Goal: Information Seeking & Learning: Find specific page/section

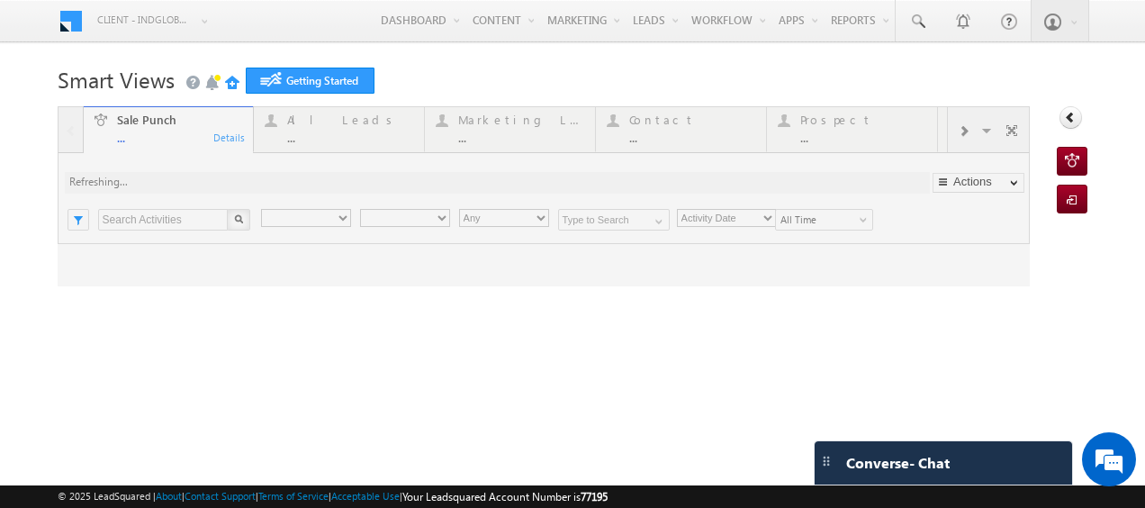
type input "Any Owner"
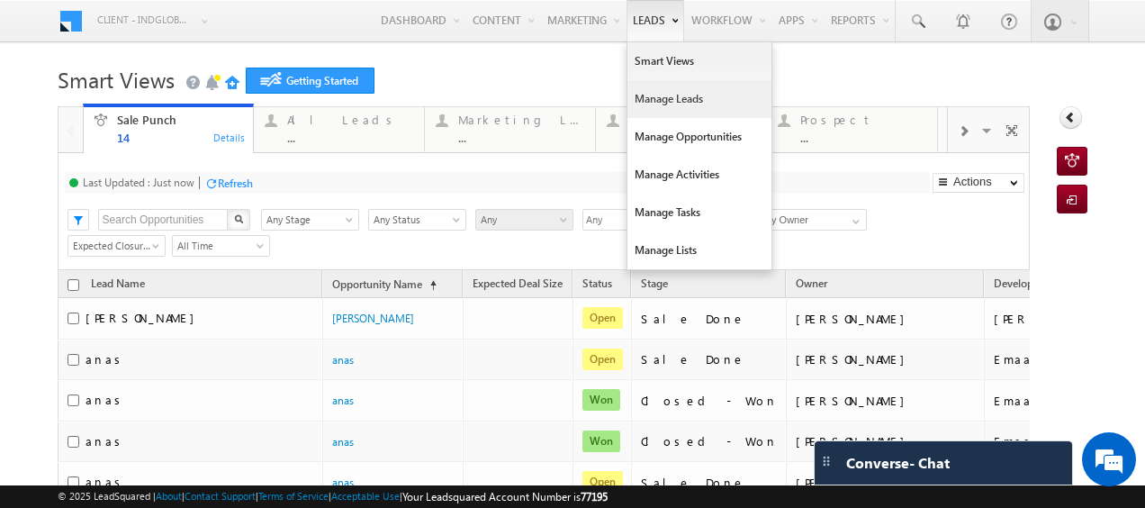
click at [644, 107] on link "Manage Leads" at bounding box center [699, 99] width 144 height 38
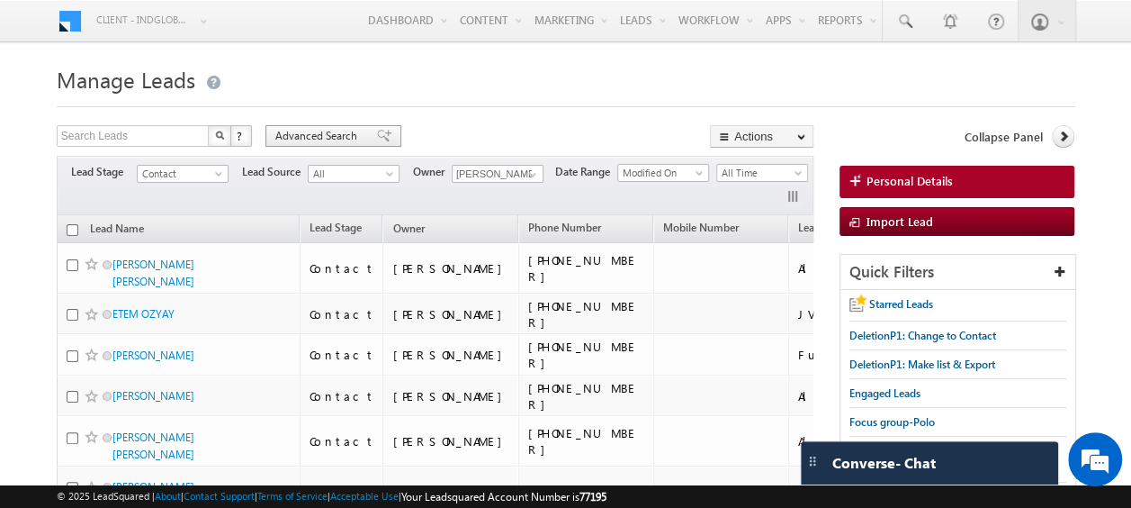
click at [328, 137] on span "Advanced Search" at bounding box center [318, 136] width 87 height 16
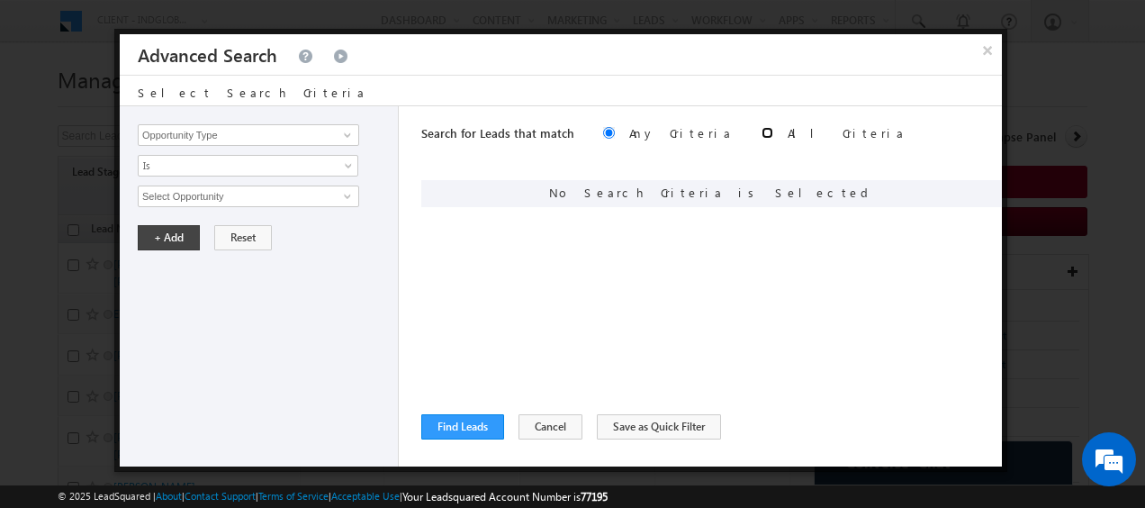
click at [761, 132] on input "radio" at bounding box center [767, 133] width 12 height 12
radio input "true"
click at [342, 136] on span at bounding box center [347, 135] width 14 height 14
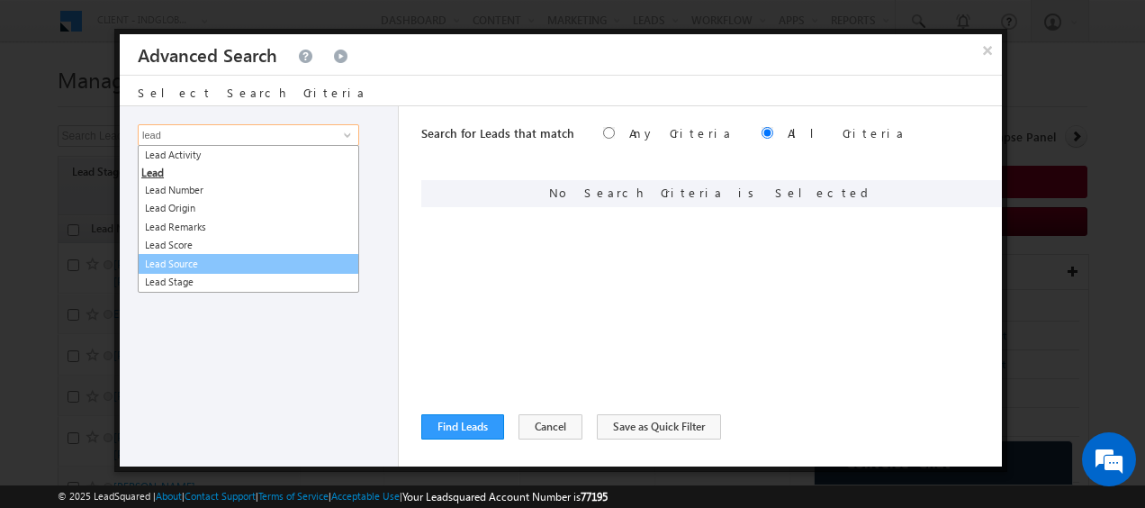
click at [194, 260] on link "Lead Source" at bounding box center [248, 264] width 221 height 21
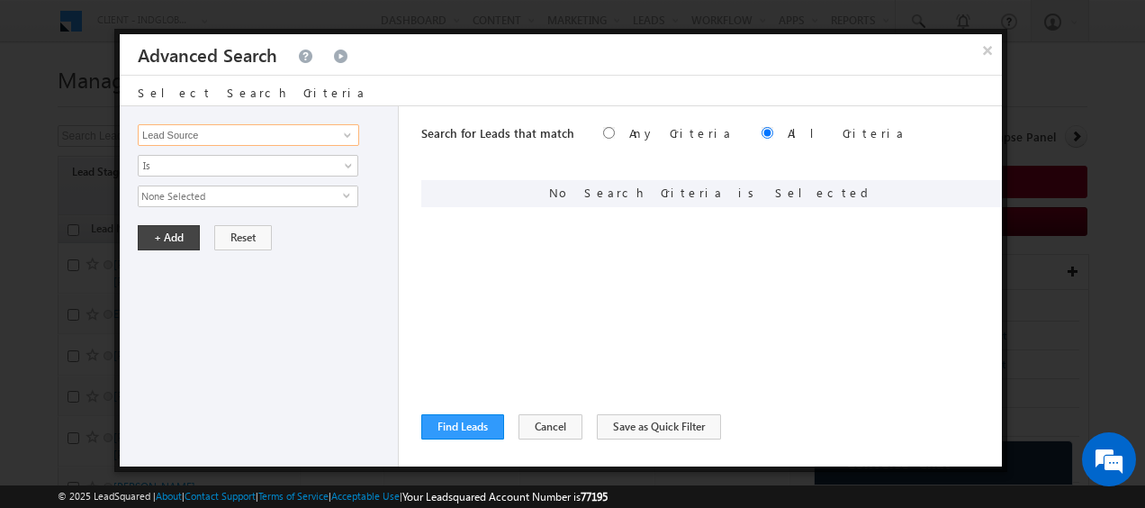
type input "Lead Source"
click at [349, 196] on span "select" at bounding box center [350, 195] width 14 height 8
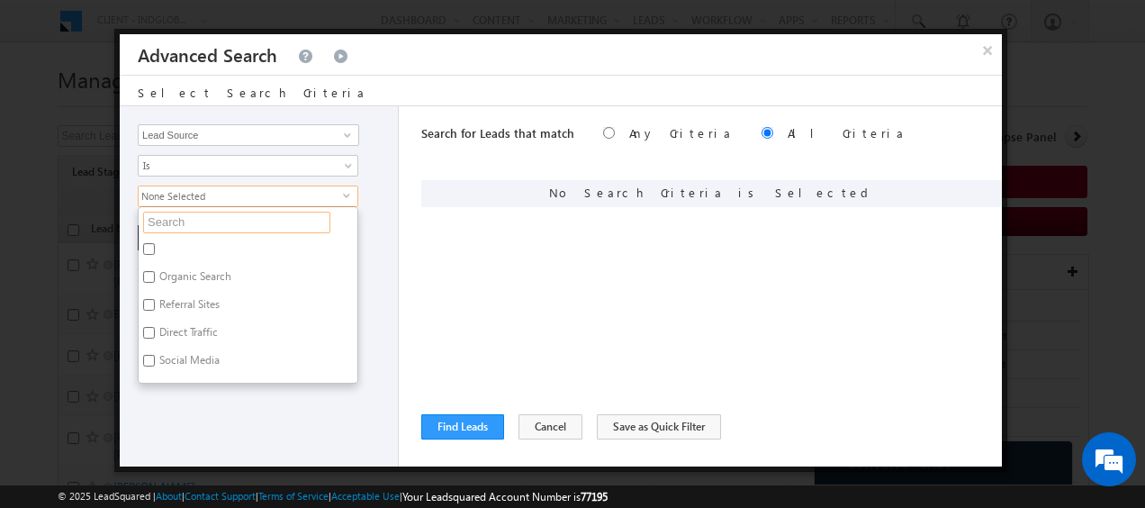
click at [212, 224] on input "text" at bounding box center [236, 223] width 187 height 22
type input "bayu"
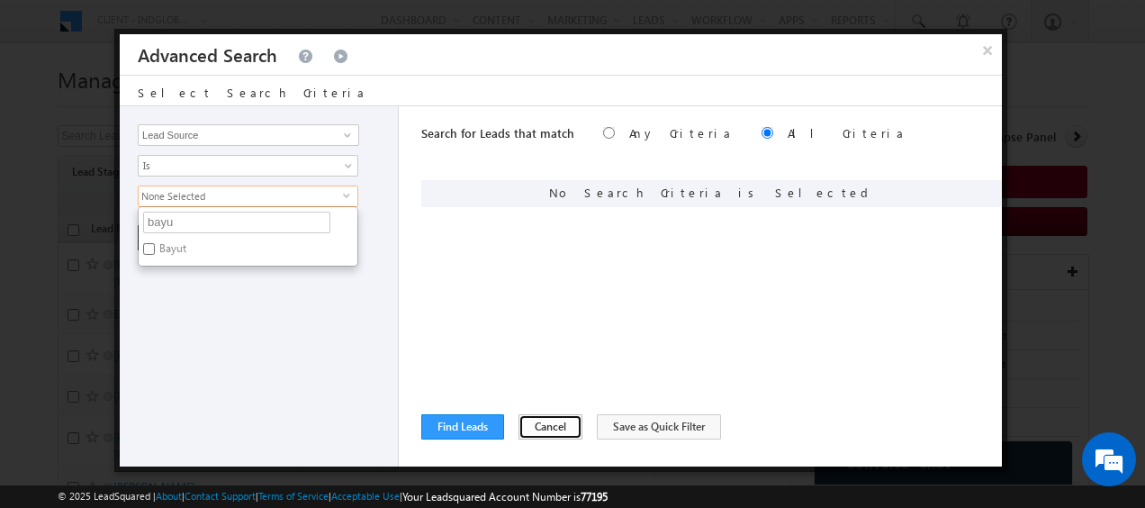
click at [536, 429] on button "Cancel" at bounding box center [550, 426] width 64 height 25
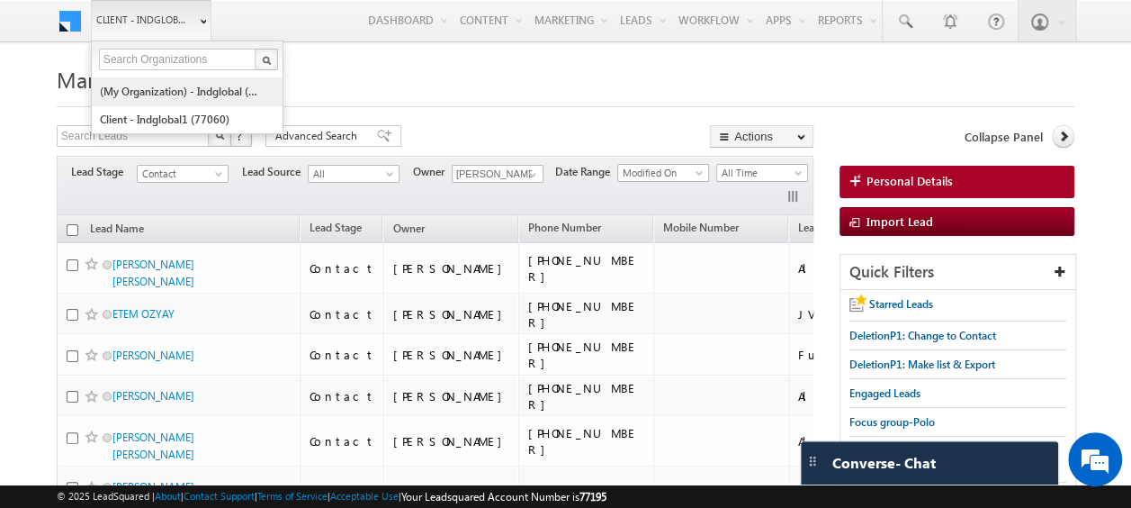
click at [180, 95] on link "(My Organization) - indglobal (48060)" at bounding box center [181, 91] width 165 height 28
